Goal: Transaction & Acquisition: Book appointment/travel/reservation

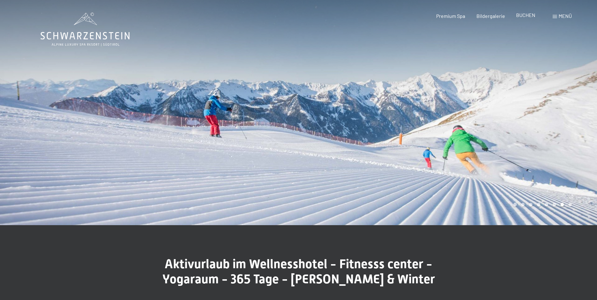
click at [523, 15] on span "BUCHEN" at bounding box center [525, 15] width 19 height 6
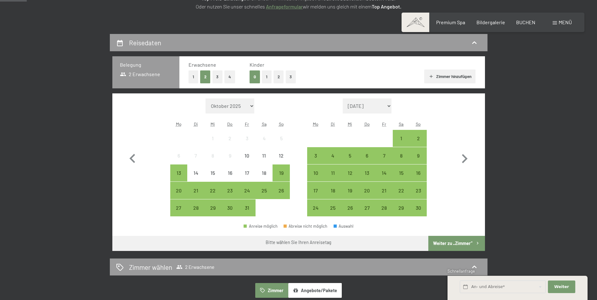
scroll to position [126, 0]
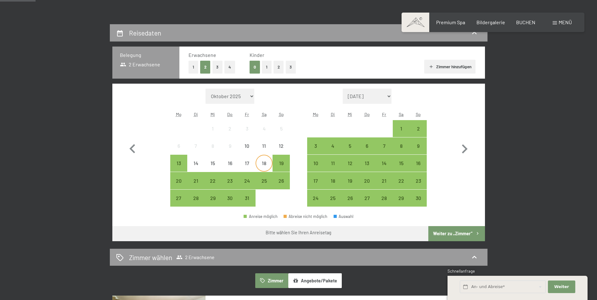
click at [264, 163] on div "18" at bounding box center [264, 169] width 16 height 16
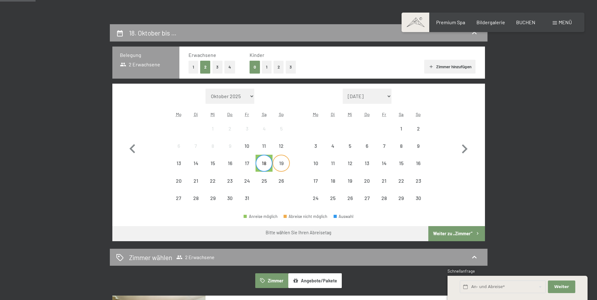
click at [277, 164] on div "19" at bounding box center [281, 169] width 16 height 16
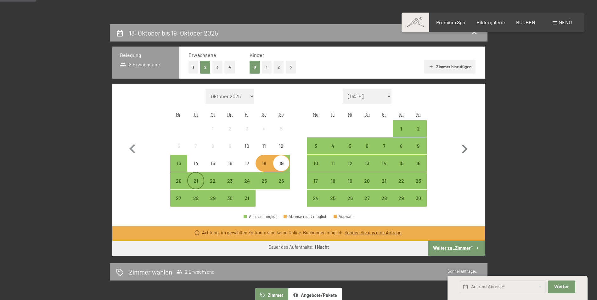
click at [194, 181] on div "21" at bounding box center [196, 186] width 16 height 16
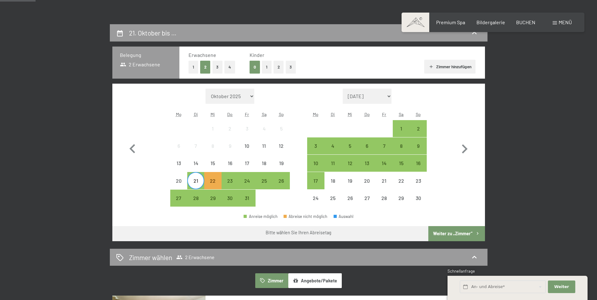
click at [194, 181] on div "21" at bounding box center [196, 186] width 16 height 16
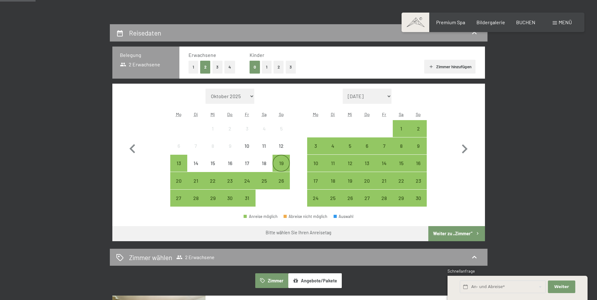
click at [280, 164] on div "19" at bounding box center [281, 169] width 16 height 16
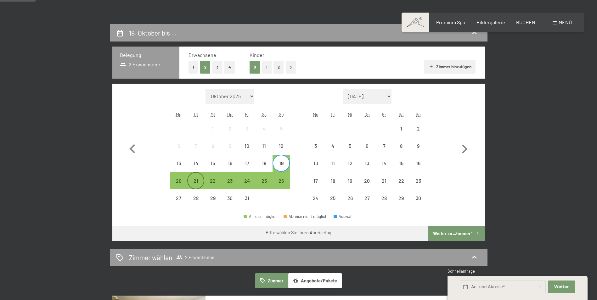
click at [195, 179] on div "21" at bounding box center [196, 186] width 16 height 16
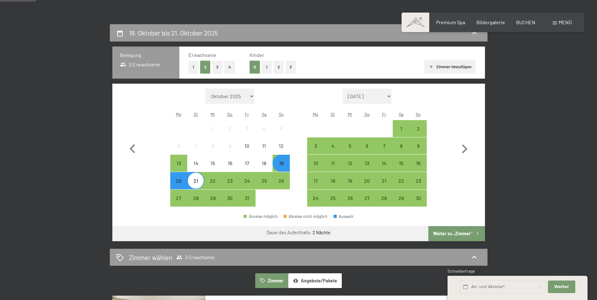
click at [275, 65] on button "2" at bounding box center [278, 67] width 10 height 13
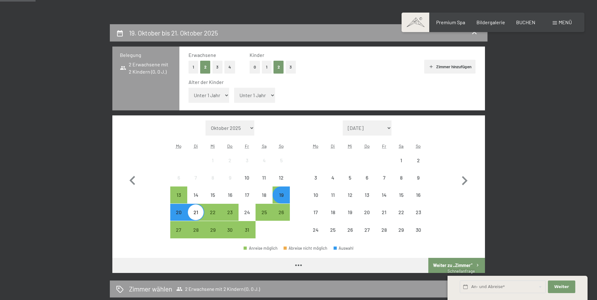
click at [272, 94] on select "Unter 1 Jahr 1 Jahr 2 Jahre 3 Jahre 4 Jahre 5 Jahre 6 Jahre 7 Jahre 8 Jahre 9 J…" at bounding box center [254, 95] width 41 height 15
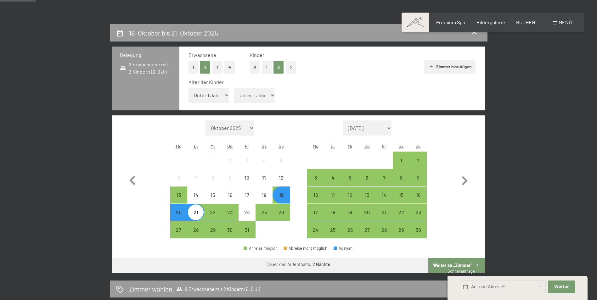
select select "8"
click at [234, 88] on select "Unter 1 Jahr 1 Jahr 2 Jahre 3 Jahre 4 Jahre 5 Jahre 6 Jahre 7 Jahre 8 Jahre 9 J…" at bounding box center [254, 95] width 41 height 15
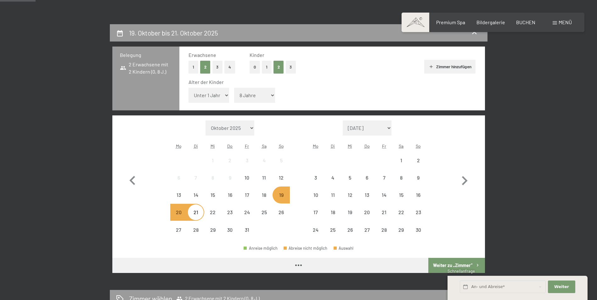
click at [219, 93] on select "Unter 1 Jahr 1 Jahr 2 Jahre 3 Jahre 4 Jahre 5 Jahre 6 Jahre 7 Jahre 8 Jahre 9 J…" at bounding box center [208, 95] width 41 height 15
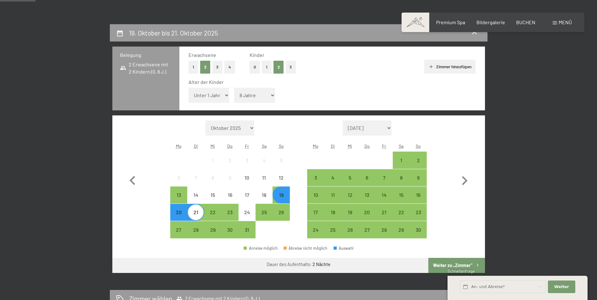
select select "13"
click at [188, 88] on select "Unter 1 Jahr 1 Jahr 2 Jahre 3 Jahre 4 Jahre 5 Jahre 6 Jahre 7 Jahre 8 Jahre 9 J…" at bounding box center [208, 95] width 41 height 15
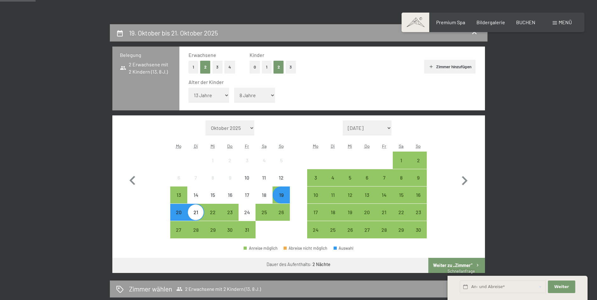
click at [451, 264] on button "Weiter zu „Zimmer“" at bounding box center [456, 265] width 56 height 15
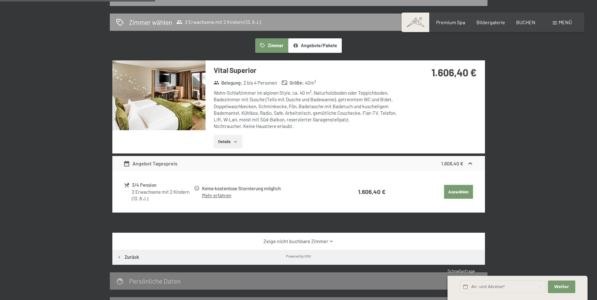
scroll to position [150, 0]
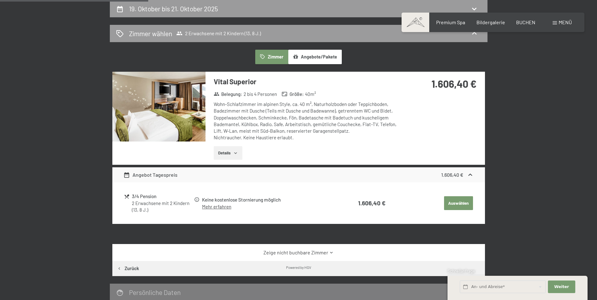
click at [168, 119] on img at bounding box center [158, 107] width 93 height 70
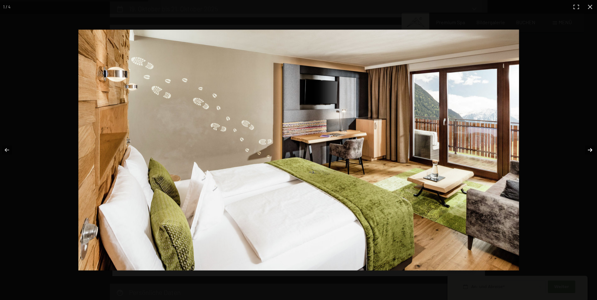
click at [589, 150] on button "button" at bounding box center [586, 149] width 22 height 31
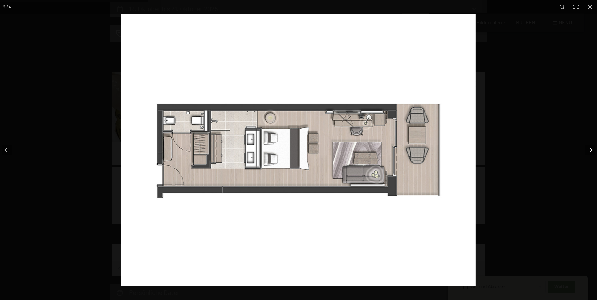
click at [589, 150] on button "button" at bounding box center [586, 149] width 22 height 31
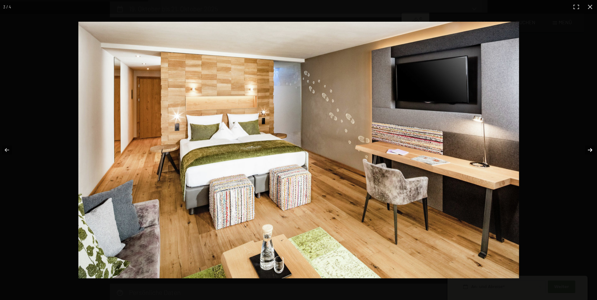
click at [588, 149] on button "button" at bounding box center [586, 149] width 22 height 31
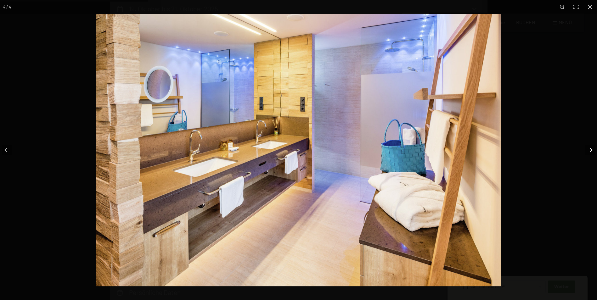
click at [588, 149] on button "button" at bounding box center [586, 149] width 22 height 31
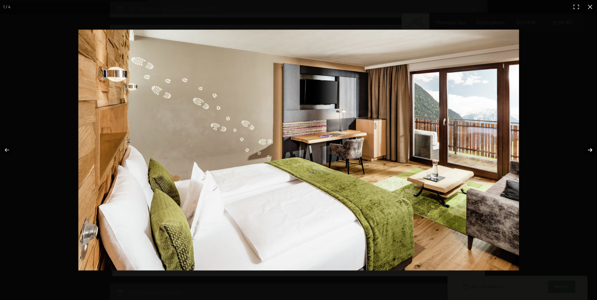
click at [588, 149] on button "button" at bounding box center [586, 149] width 22 height 31
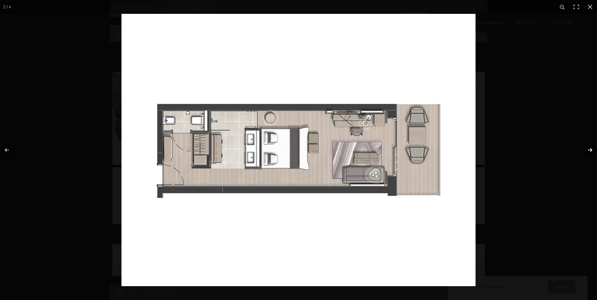
click at [588, 149] on button "button" at bounding box center [586, 149] width 22 height 31
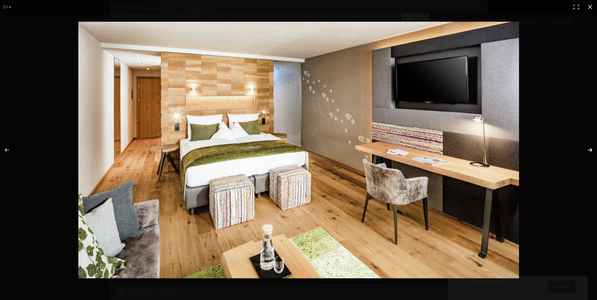
click at [588, 149] on button "button" at bounding box center [586, 149] width 22 height 31
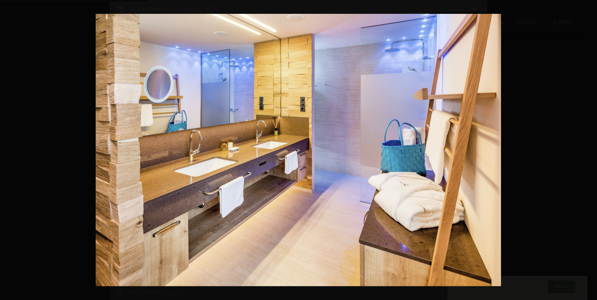
click at [588, 149] on button "button" at bounding box center [586, 149] width 22 height 31
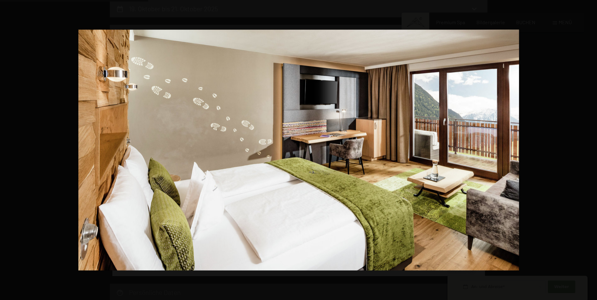
click at [588, 149] on button "button" at bounding box center [586, 149] width 22 height 31
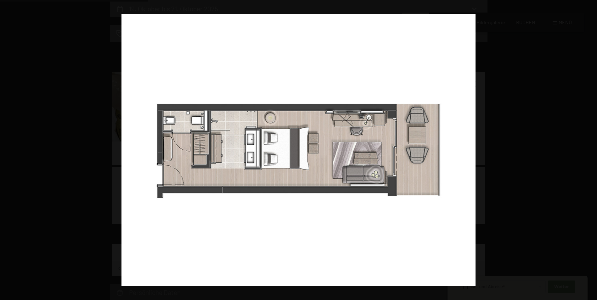
click at [588, 149] on button "button" at bounding box center [586, 149] width 22 height 31
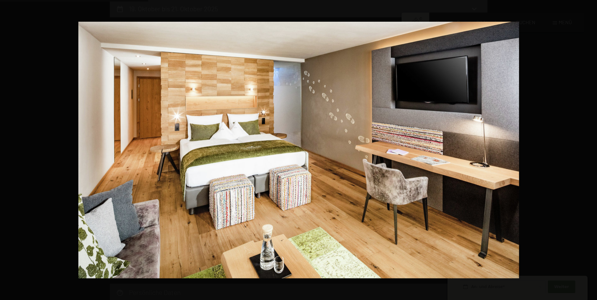
click at [588, 149] on button "button" at bounding box center [586, 149] width 22 height 31
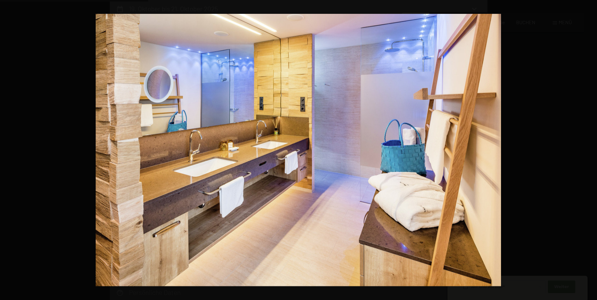
click at [588, 149] on button "button" at bounding box center [586, 149] width 22 height 31
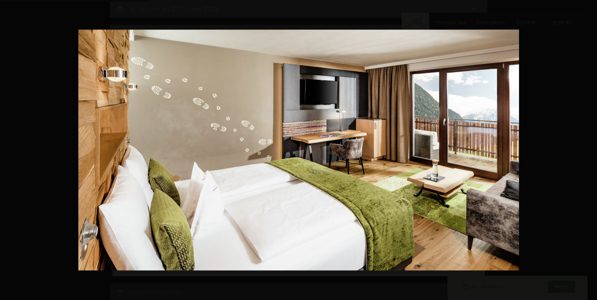
click at [588, 149] on button "button" at bounding box center [586, 149] width 22 height 31
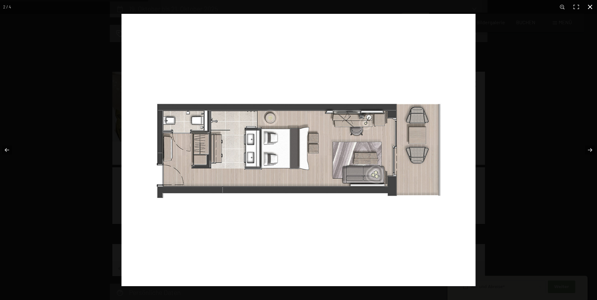
click at [588, 7] on button "button" at bounding box center [590, 7] width 14 height 14
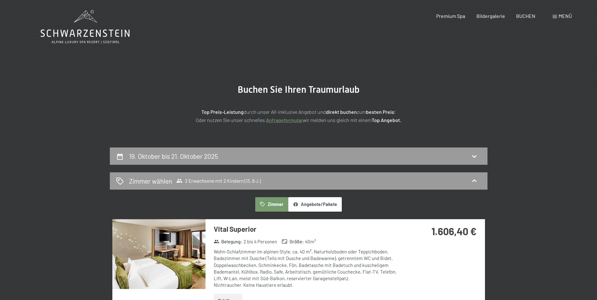
scroll to position [0, 0]
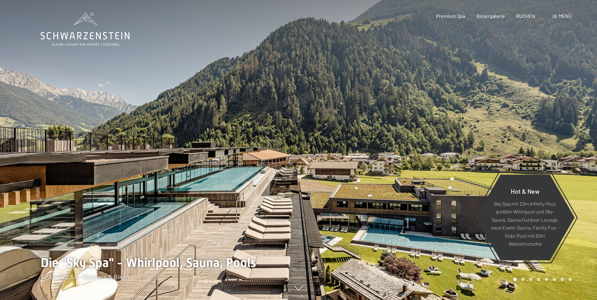
click at [58, 173] on div at bounding box center [149, 150] width 298 height 300
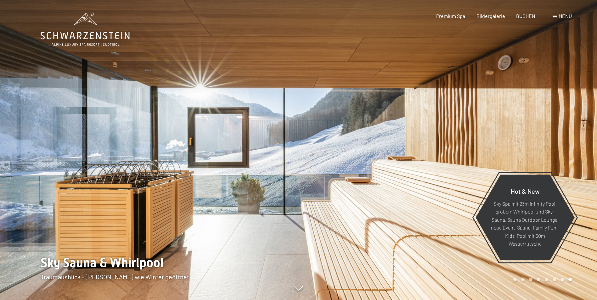
click at [58, 173] on div at bounding box center [149, 150] width 298 height 300
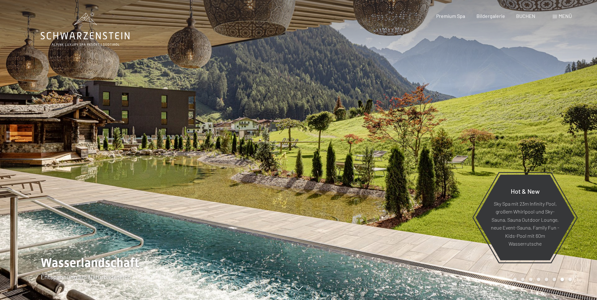
click at [566, 17] on span "Menü" at bounding box center [564, 16] width 13 height 6
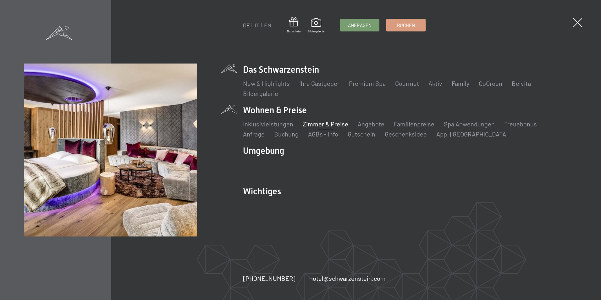
click at [320, 124] on link "Zimmer & Preise" at bounding box center [326, 124] width 46 height 8
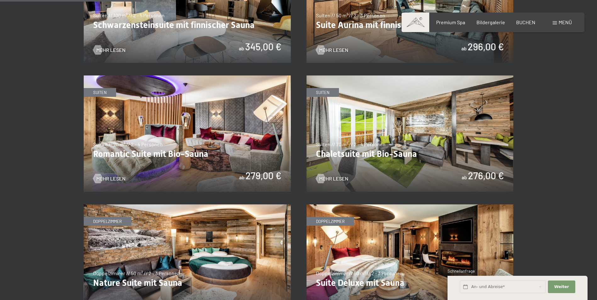
scroll to position [503, 0]
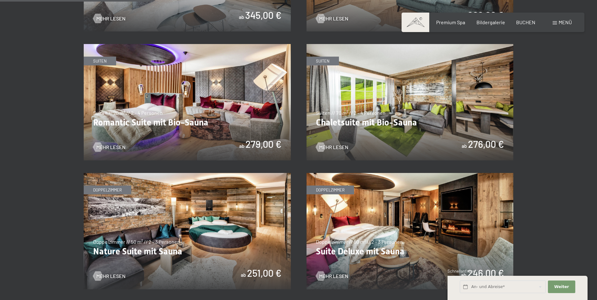
click at [399, 98] on img at bounding box center [409, 102] width 207 height 116
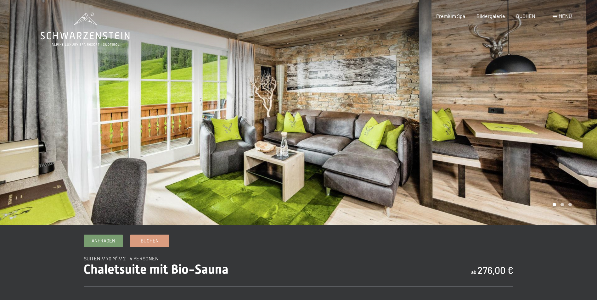
click at [572, 117] on div at bounding box center [447, 112] width 298 height 225
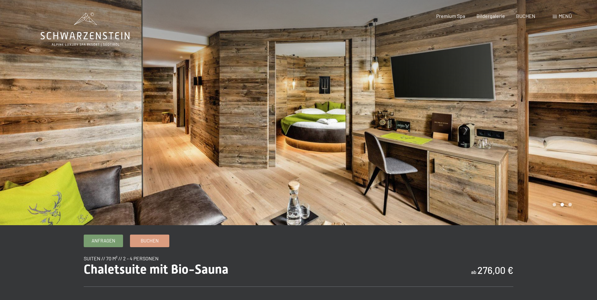
click at [577, 116] on div at bounding box center [447, 112] width 298 height 225
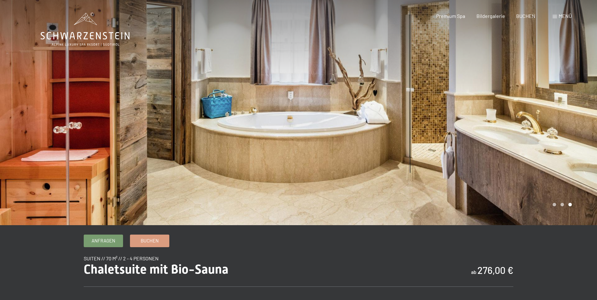
click at [577, 116] on div at bounding box center [447, 112] width 298 height 225
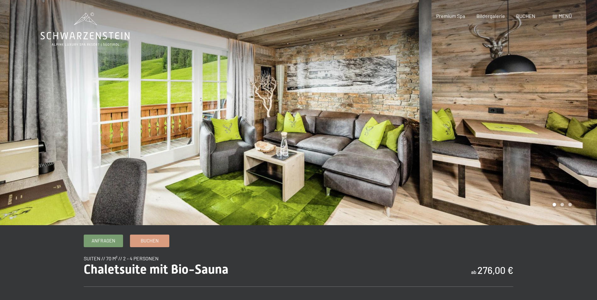
click at [577, 116] on div at bounding box center [447, 112] width 298 height 225
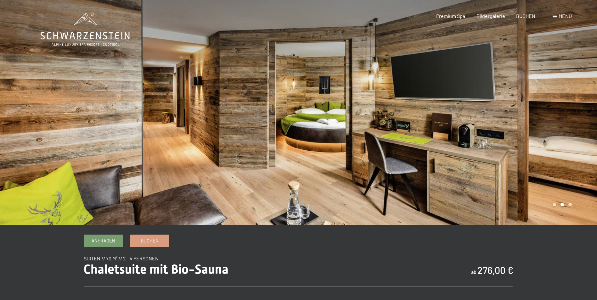
click at [577, 121] on div at bounding box center [447, 112] width 298 height 225
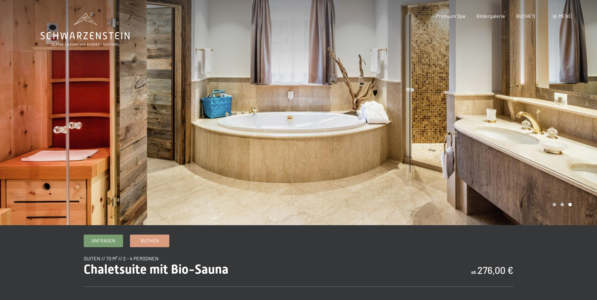
click at [568, 115] on div at bounding box center [447, 112] width 298 height 225
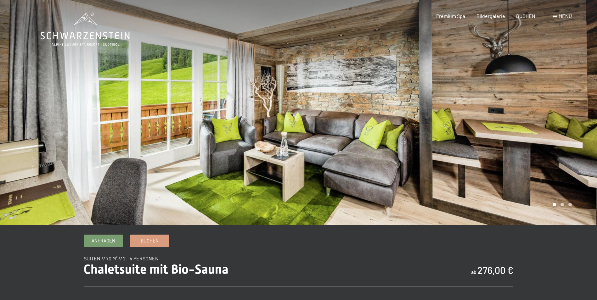
click at [568, 115] on div at bounding box center [447, 112] width 298 height 225
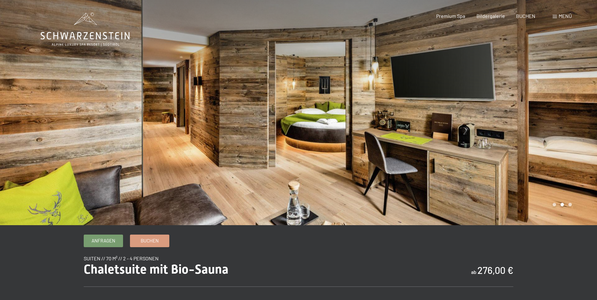
click at [568, 115] on div at bounding box center [447, 112] width 298 height 225
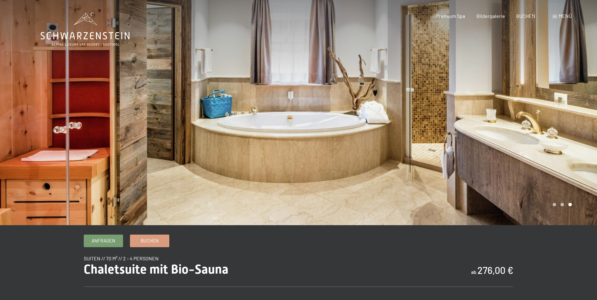
click at [568, 115] on div at bounding box center [447, 112] width 298 height 225
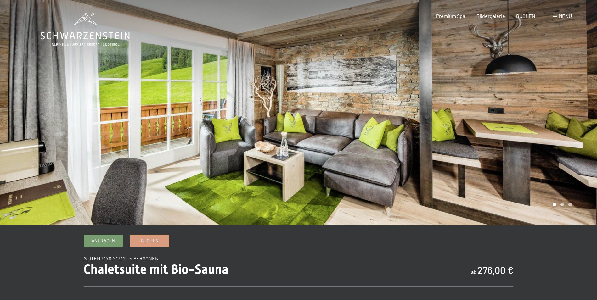
click at [561, 110] on div at bounding box center [447, 112] width 298 height 225
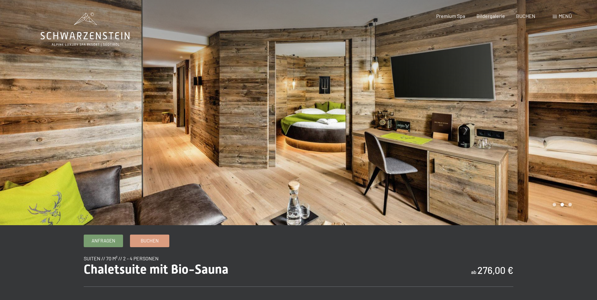
click at [569, 109] on div at bounding box center [447, 112] width 298 height 225
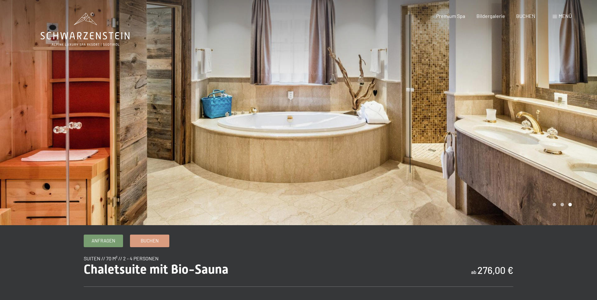
click at [569, 109] on div at bounding box center [447, 112] width 298 height 225
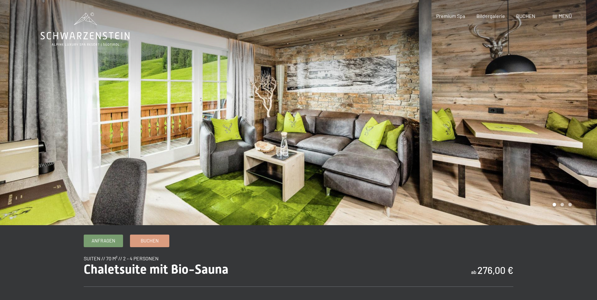
click at [550, 110] on div at bounding box center [447, 112] width 298 height 225
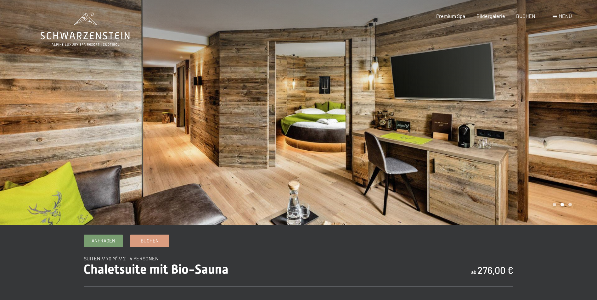
click at [553, 132] on div at bounding box center [447, 112] width 298 height 225
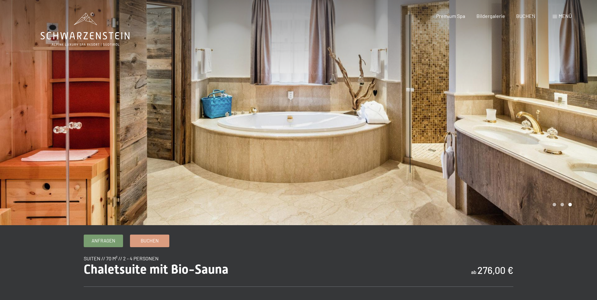
click at [553, 132] on div at bounding box center [447, 112] width 298 height 225
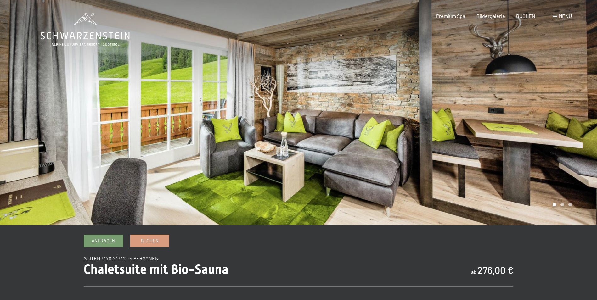
click at [553, 132] on div at bounding box center [447, 112] width 298 height 225
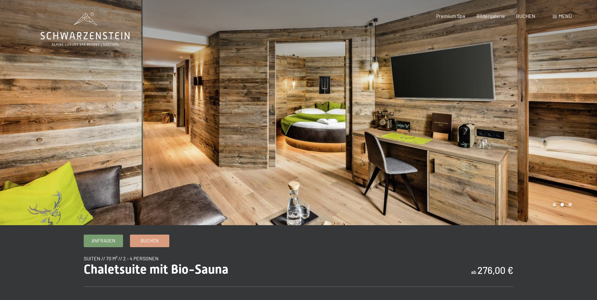
click at [553, 132] on div at bounding box center [447, 112] width 298 height 225
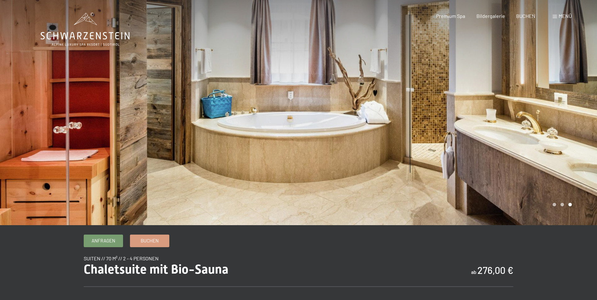
click at [553, 132] on div at bounding box center [447, 112] width 298 height 225
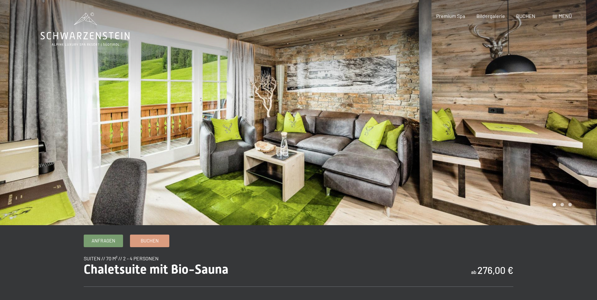
click at [553, 132] on div at bounding box center [447, 112] width 298 height 225
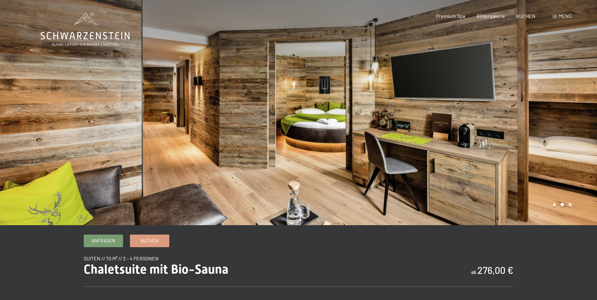
click at [553, 131] on div at bounding box center [447, 112] width 298 height 225
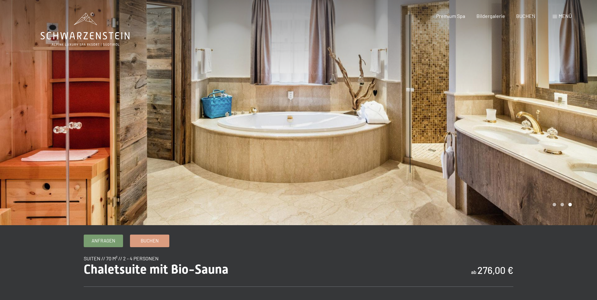
click at [553, 131] on div at bounding box center [447, 112] width 298 height 225
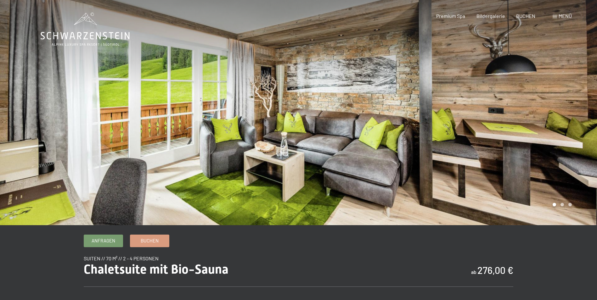
click at [553, 131] on div at bounding box center [447, 112] width 298 height 225
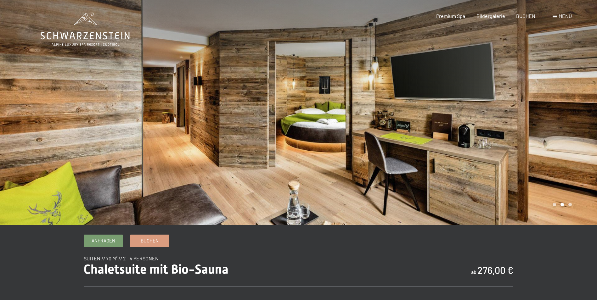
click at [553, 131] on div at bounding box center [447, 112] width 298 height 225
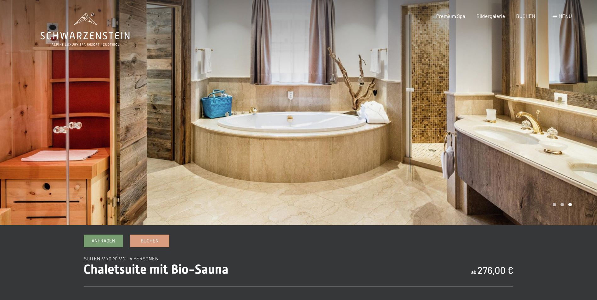
click at [553, 131] on div at bounding box center [447, 112] width 298 height 225
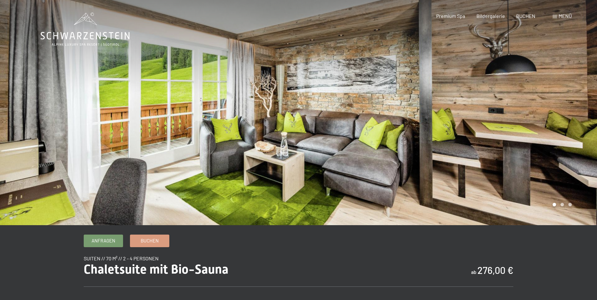
click at [24, 114] on div at bounding box center [149, 112] width 298 height 225
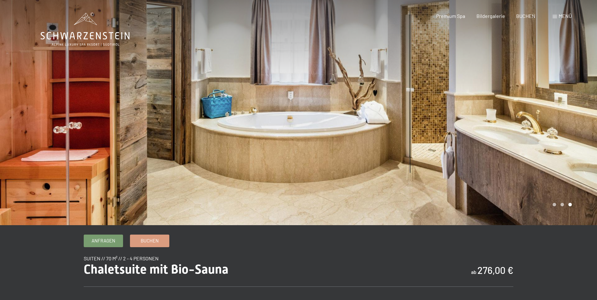
click at [24, 114] on div at bounding box center [149, 112] width 298 height 225
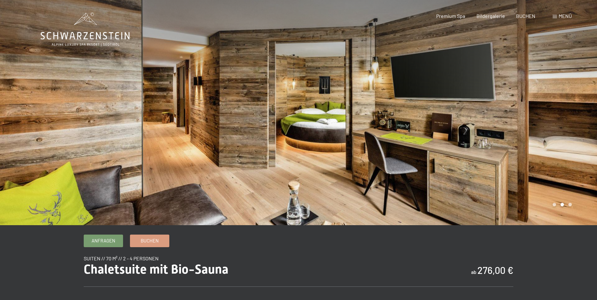
click at [24, 114] on div at bounding box center [149, 112] width 298 height 225
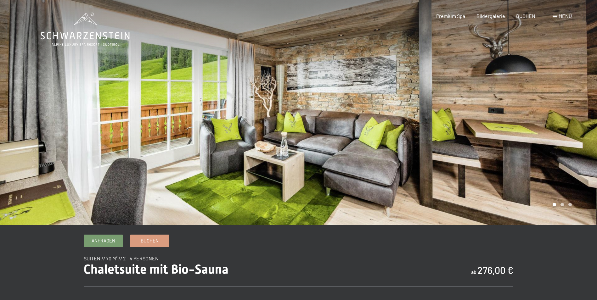
click at [24, 114] on div at bounding box center [149, 112] width 298 height 225
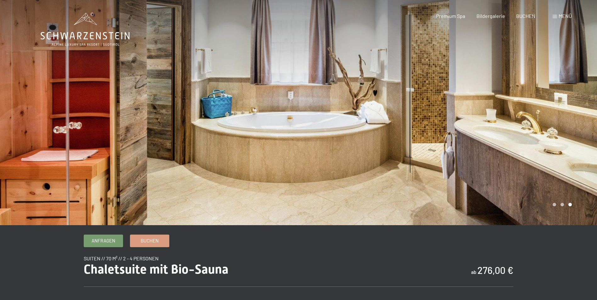
click at [26, 114] on div at bounding box center [149, 112] width 298 height 225
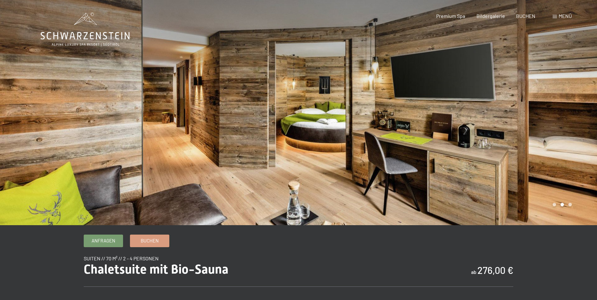
click at [26, 114] on div at bounding box center [149, 112] width 298 height 225
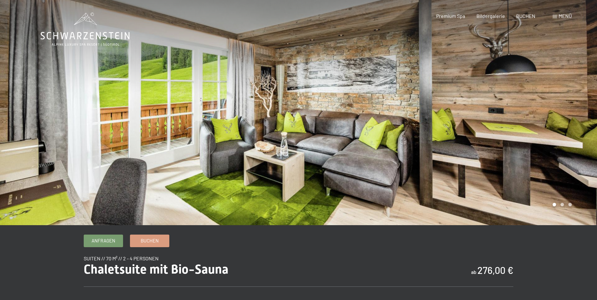
click at [206, 225] on div at bounding box center [299, 225] width 516 height 0
